Goal: Transaction & Acquisition: Purchase product/service

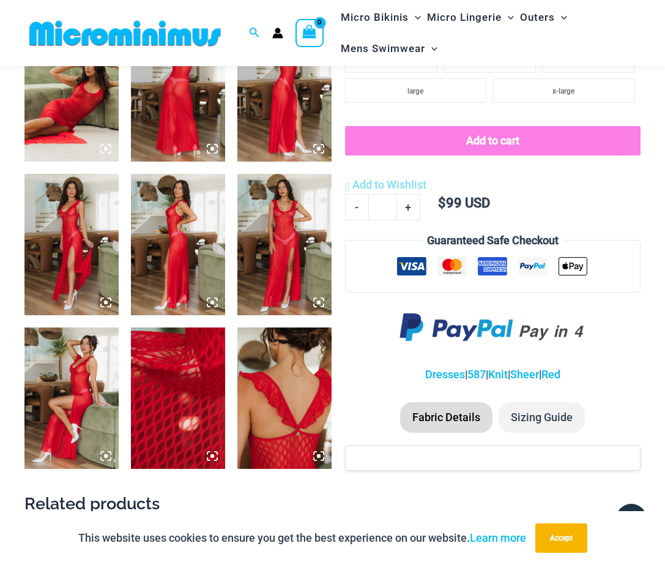
scroll to position [540, 0]
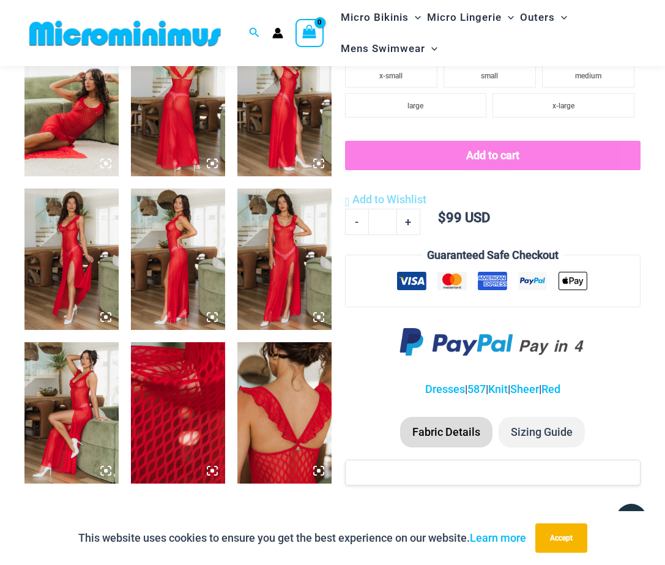
click at [76, 412] on img at bounding box center [71, 412] width 94 height 141
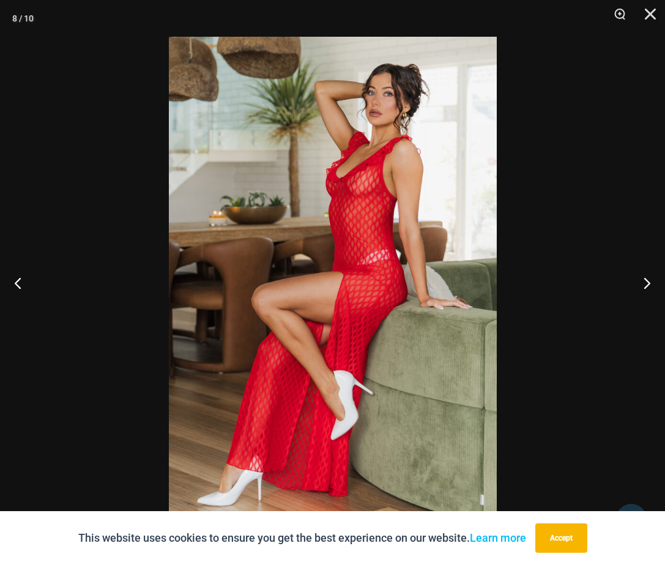
click at [338, 242] on img at bounding box center [333, 282] width 328 height 491
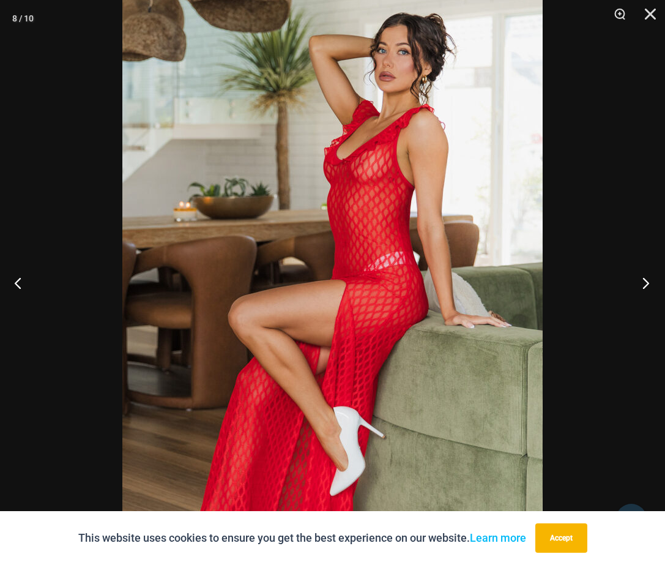
click at [569, 278] on button "Next" at bounding box center [642, 282] width 46 height 61
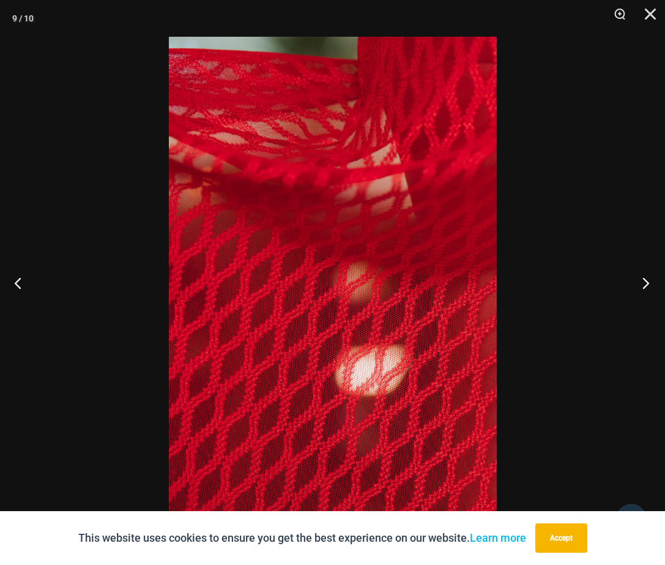
click at [569, 278] on button "Next" at bounding box center [642, 282] width 46 height 61
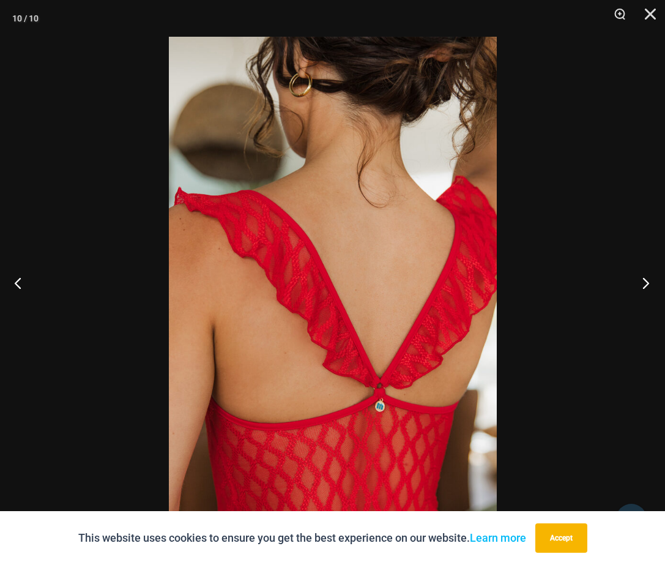
click at [569, 278] on button "Next" at bounding box center [642, 282] width 46 height 61
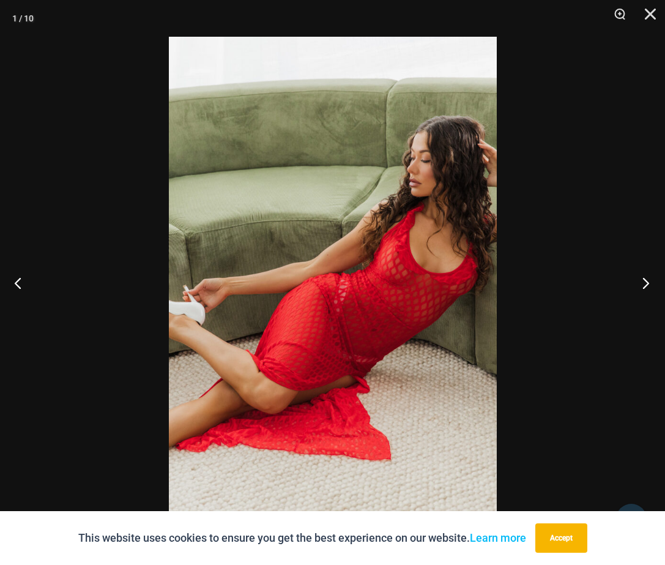
click at [569, 278] on button "Next" at bounding box center [642, 282] width 46 height 61
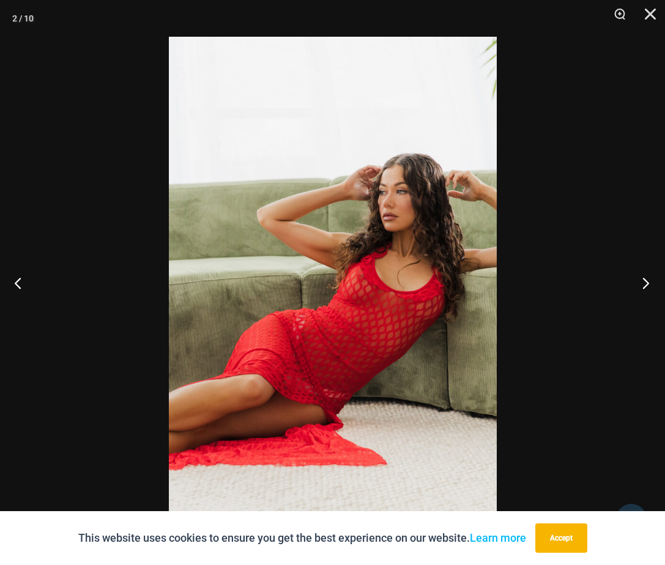
click at [569, 280] on button "Next" at bounding box center [642, 282] width 46 height 61
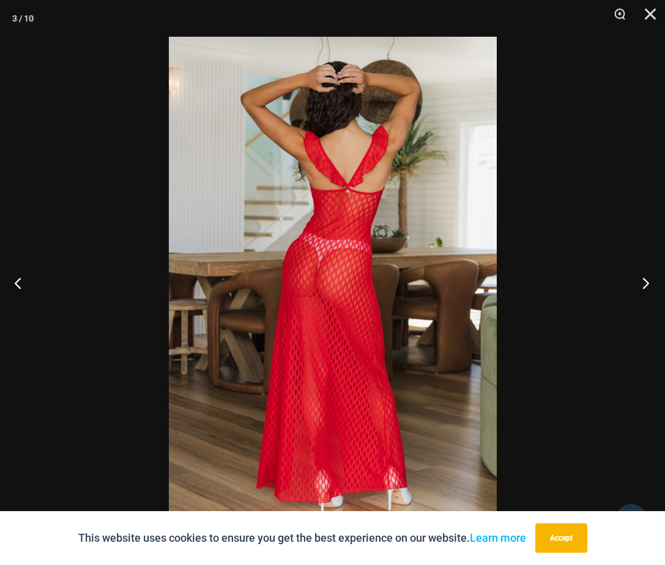
click at [569, 280] on button "Next" at bounding box center [642, 282] width 46 height 61
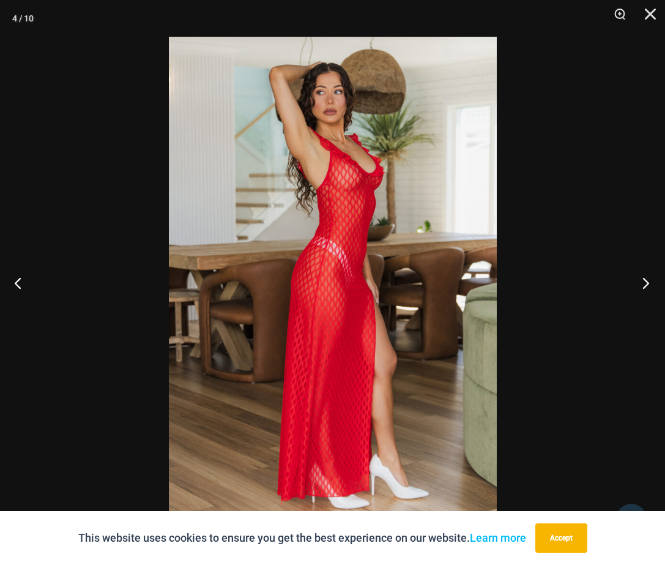
click at [569, 281] on button "Next" at bounding box center [642, 282] width 46 height 61
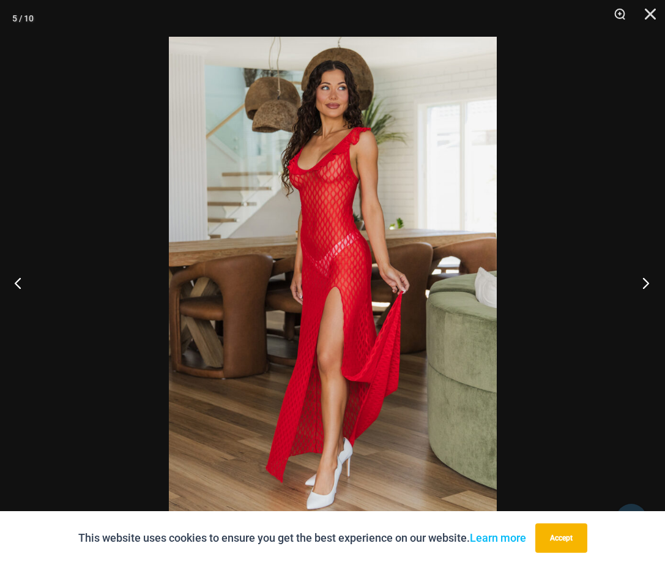
click at [569, 280] on button "Next" at bounding box center [642, 282] width 46 height 61
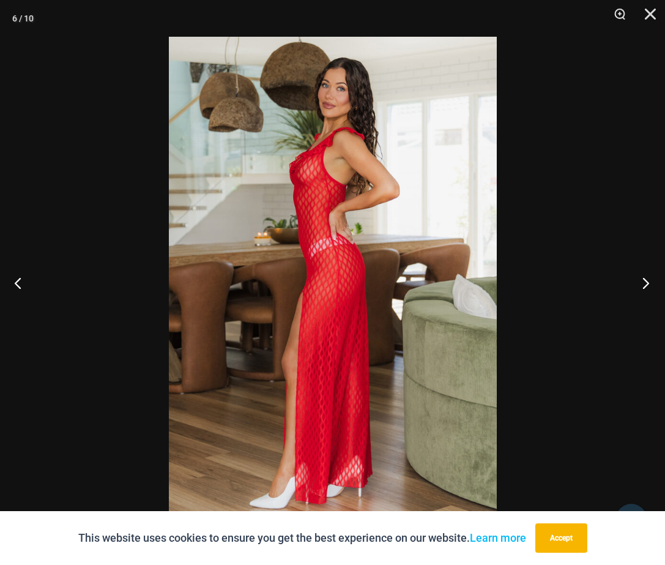
click at [569, 280] on button "Next" at bounding box center [642, 282] width 46 height 61
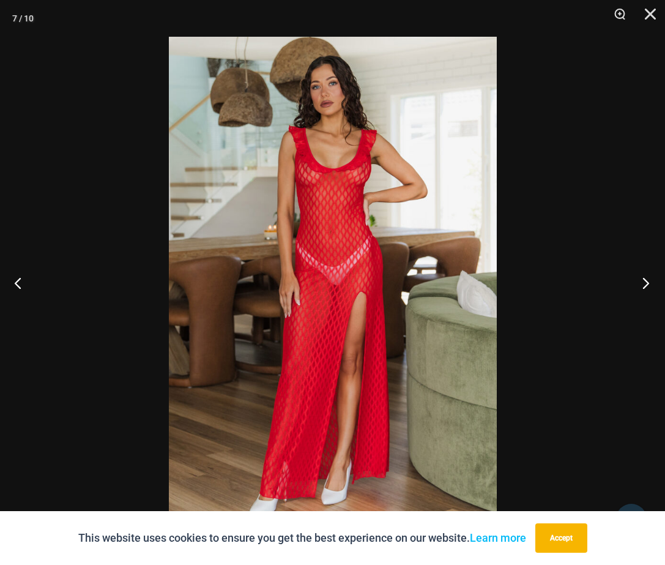
click at [569, 280] on button "Next" at bounding box center [642, 282] width 46 height 61
